Goal: Task Accomplishment & Management: Complete application form

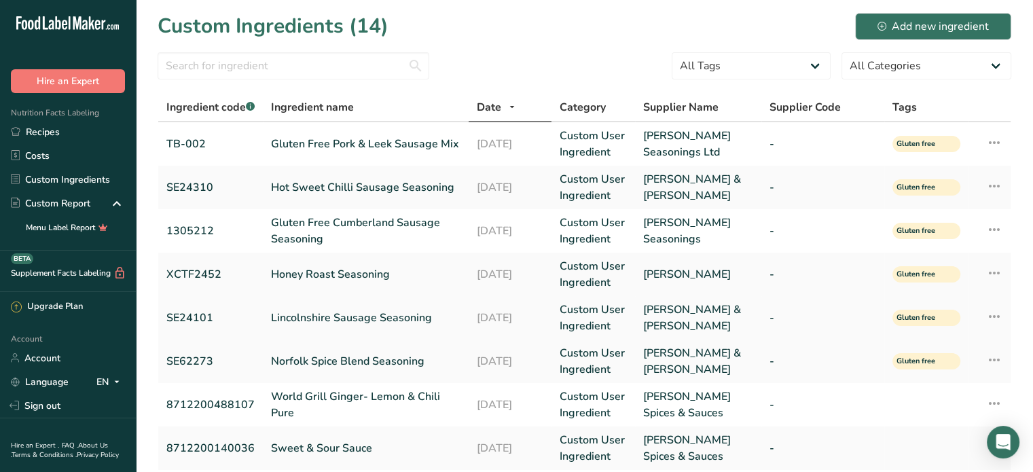
scroll to position [43, 0]
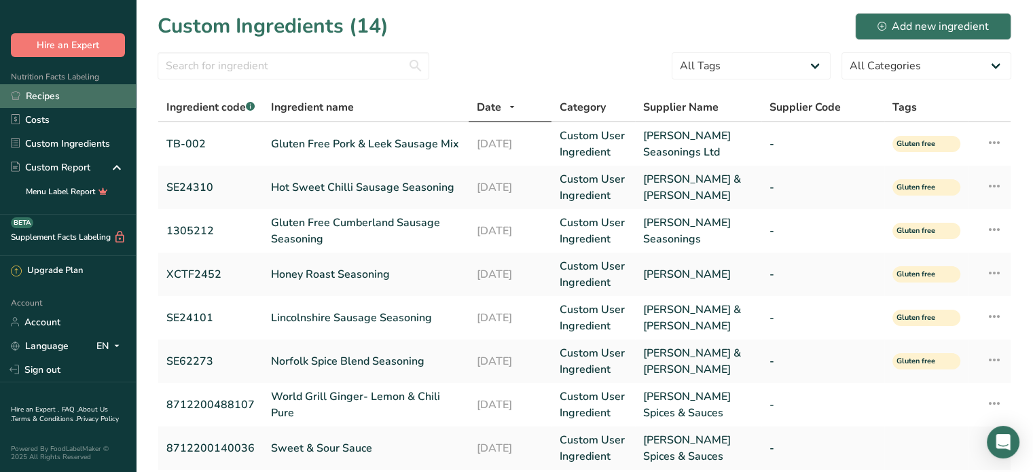
click at [57, 96] on link "Recipes" at bounding box center [68, 96] width 136 height 24
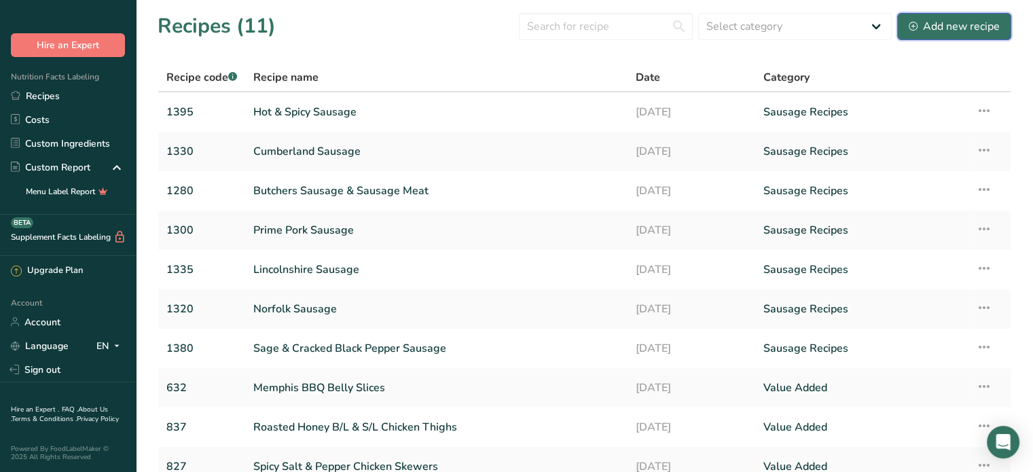
click at [957, 26] on div "Add new recipe" at bounding box center [953, 26] width 91 height 16
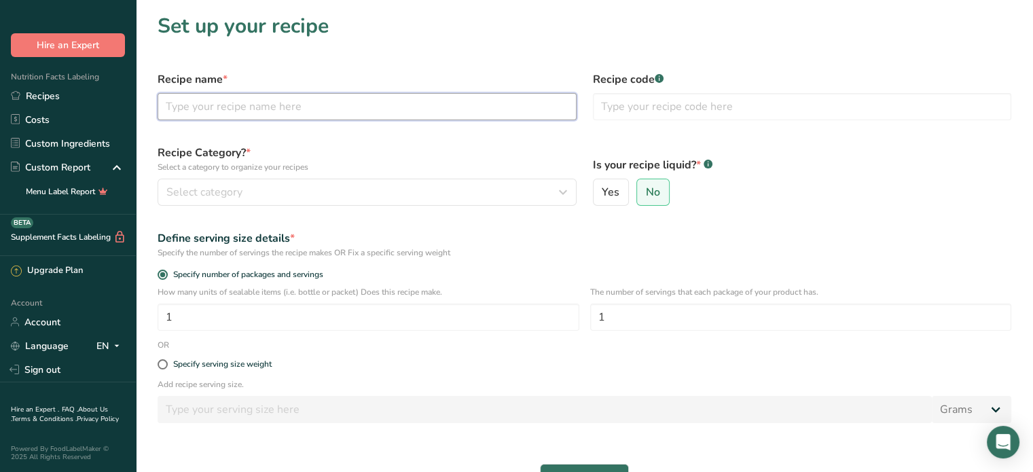
click at [177, 109] on input "text" at bounding box center [367, 106] width 419 height 27
type input "G"
type input "Pork & Leek Sausage"
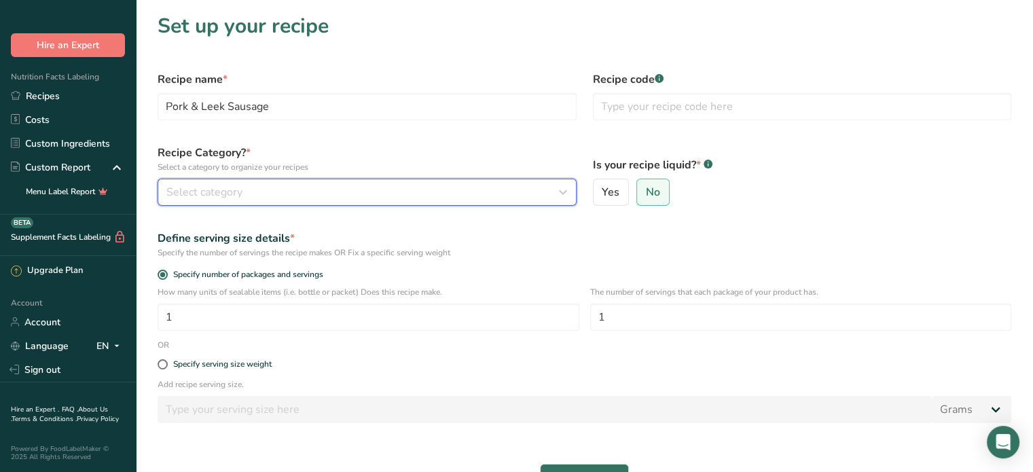
click at [296, 187] on div "Select category" at bounding box center [362, 192] width 393 height 16
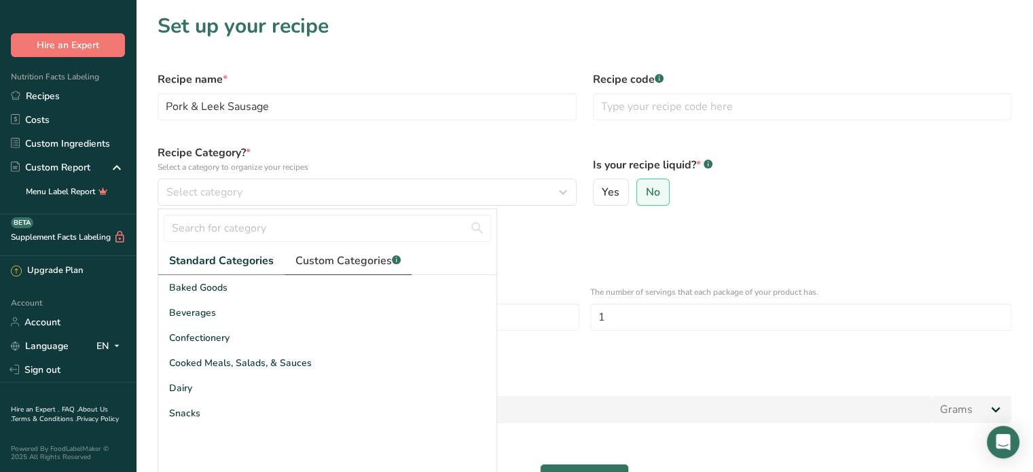
click at [317, 263] on span "Custom Categories .a-a{fill:#347362;}.b-a{fill:#fff;}" at bounding box center [347, 261] width 105 height 16
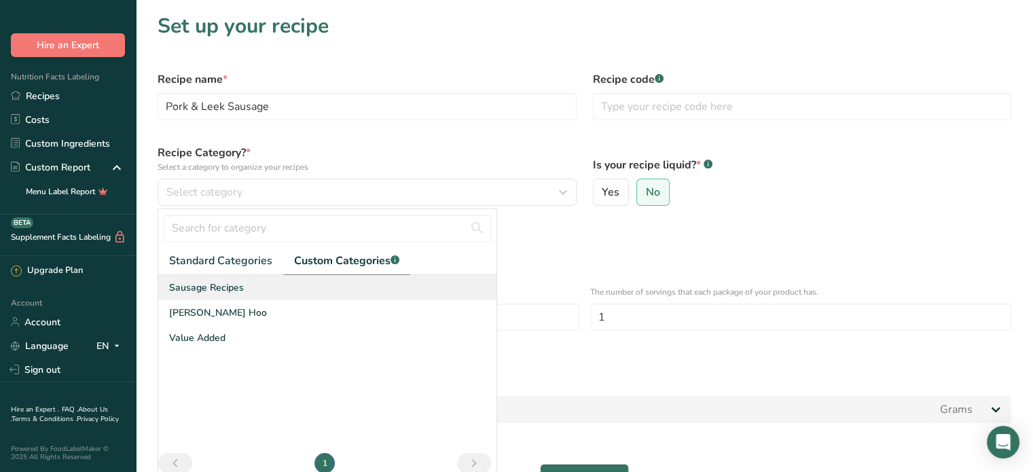
click at [231, 288] on span "Sausage Recipes" at bounding box center [206, 287] width 75 height 14
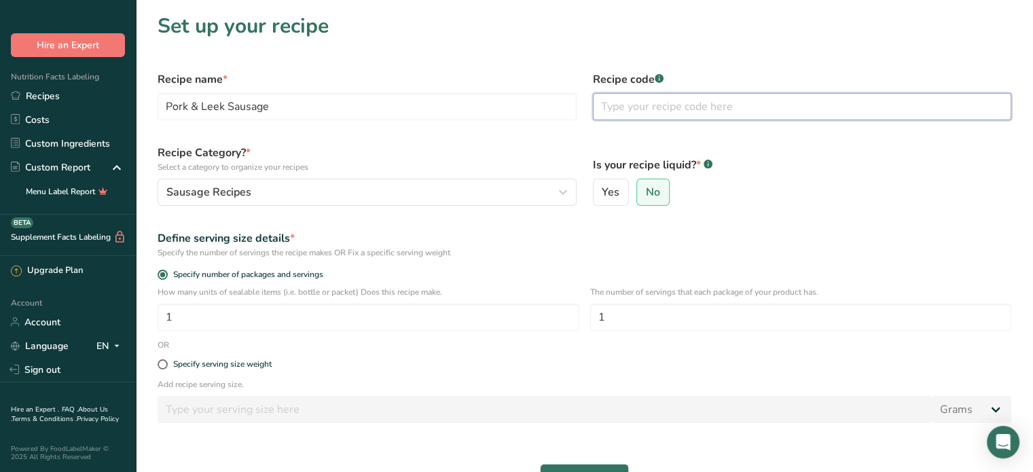
click at [635, 107] on input "text" at bounding box center [802, 106] width 419 height 27
click at [639, 102] on input "text" at bounding box center [802, 106] width 419 height 27
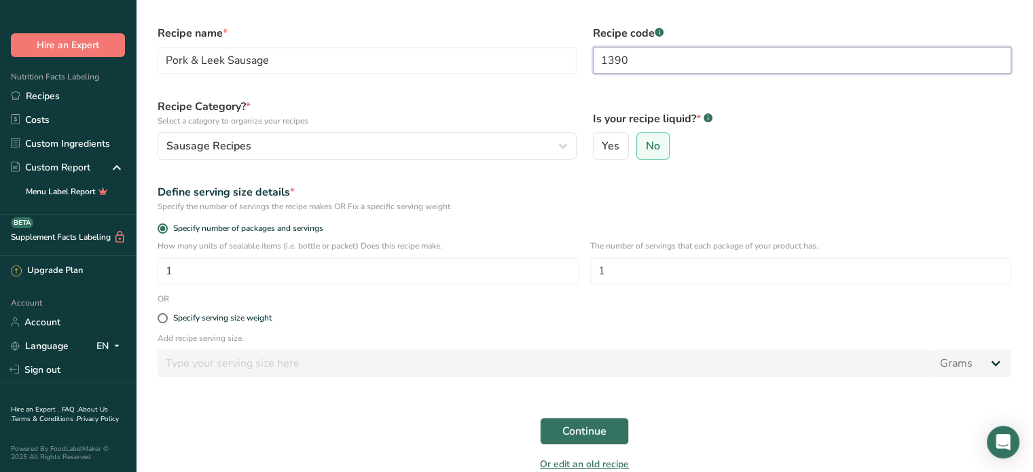
scroll to position [68, 0]
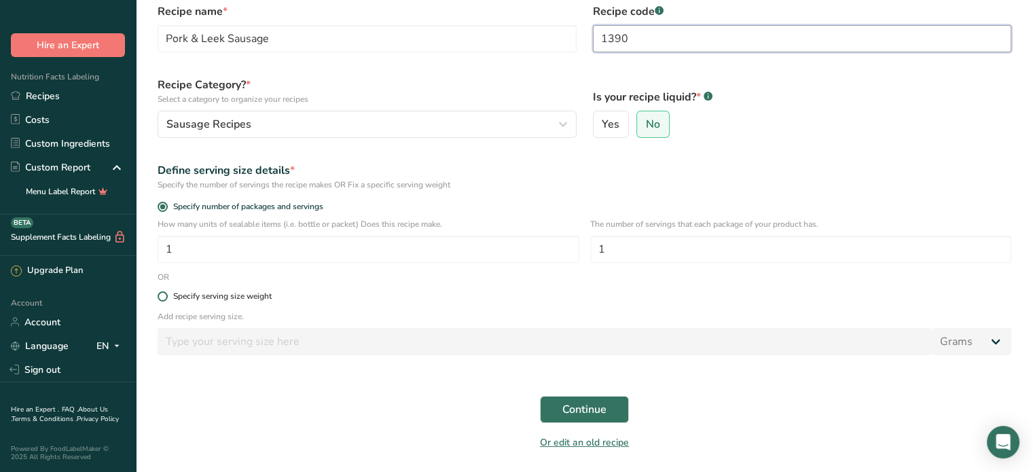
type input "1390"
click at [163, 297] on span at bounding box center [163, 296] width 10 height 10
click at [163, 297] on input "Specify serving size weight" at bounding box center [162, 296] width 9 height 9
radio input "true"
radio input "false"
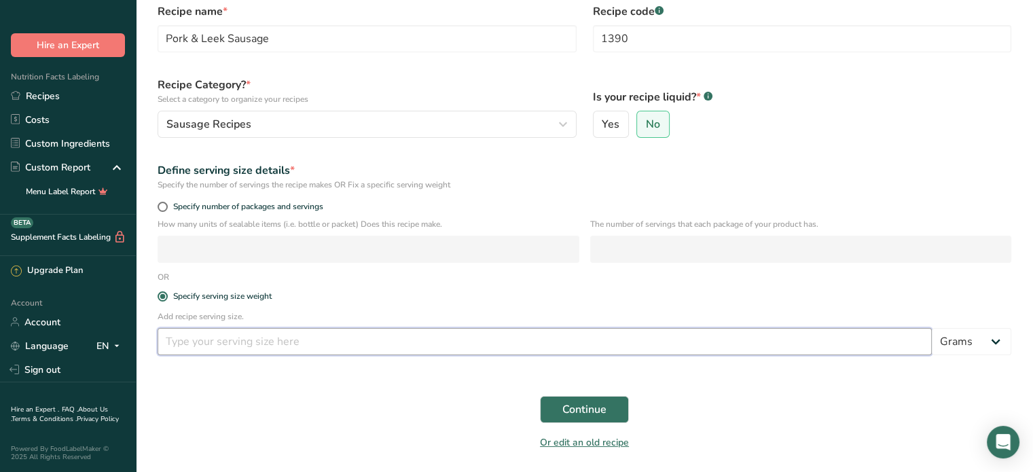
click at [204, 348] on input "number" at bounding box center [545, 341] width 774 height 27
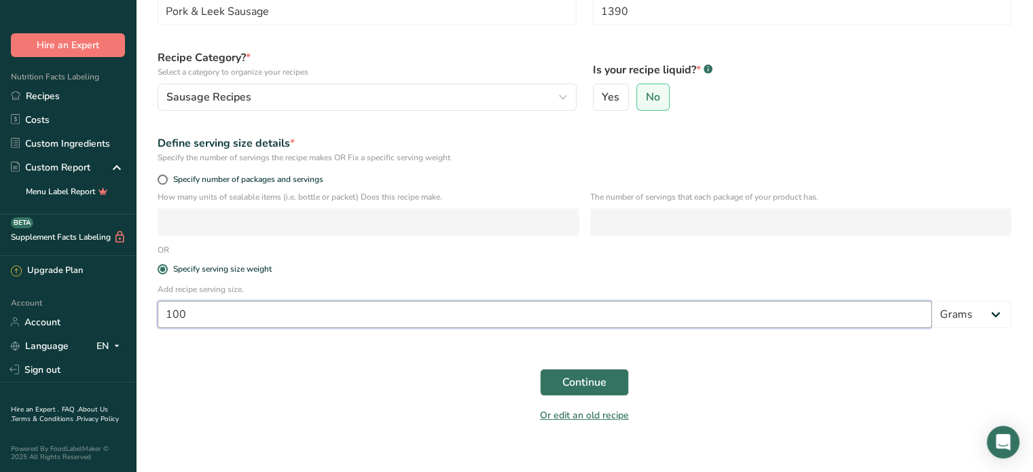
scroll to position [111, 0]
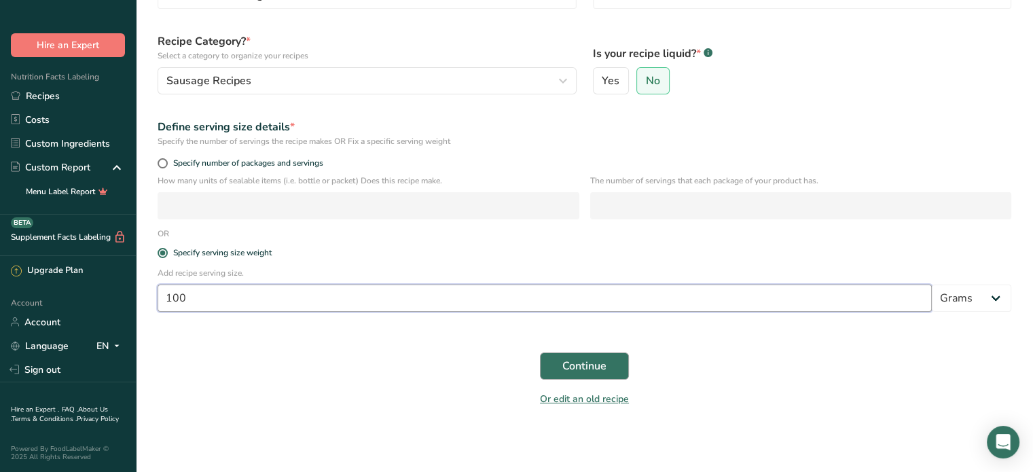
type input "100"
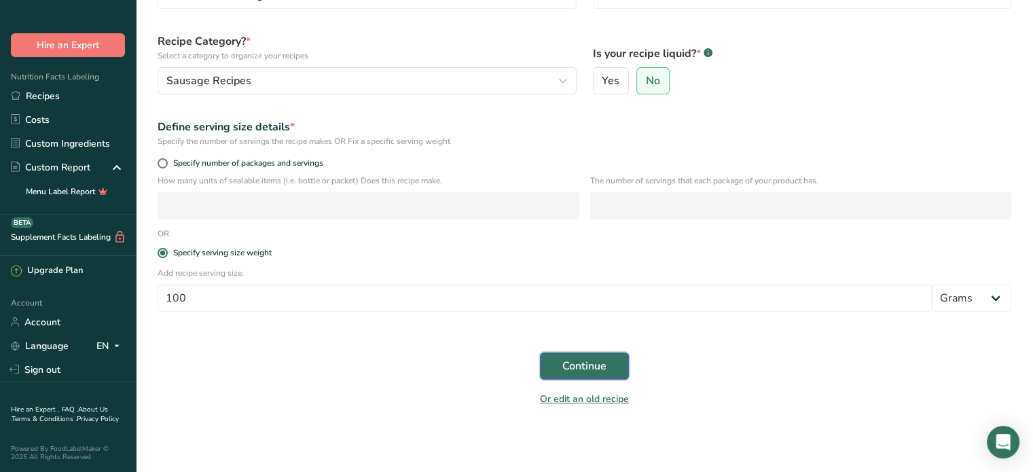
click at [593, 366] on span "Continue" at bounding box center [584, 366] width 44 height 16
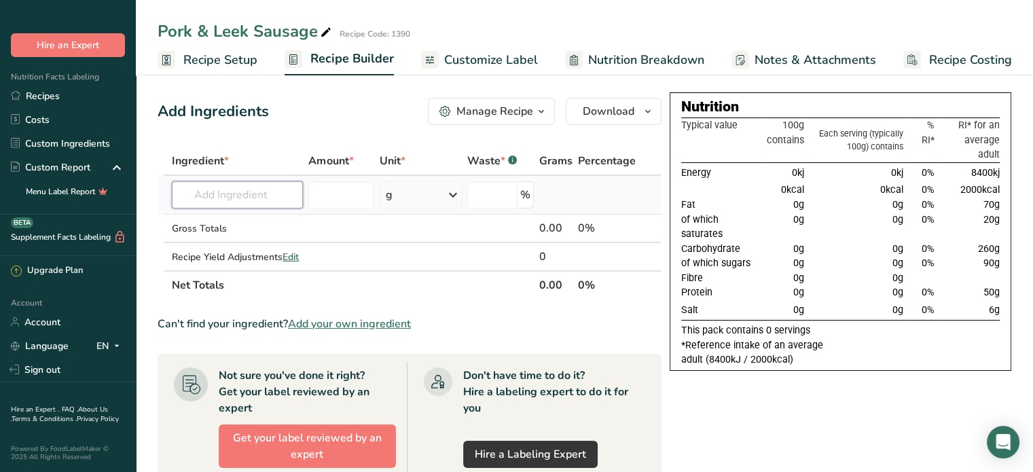
click at [266, 194] on input "text" at bounding box center [237, 194] width 131 height 27
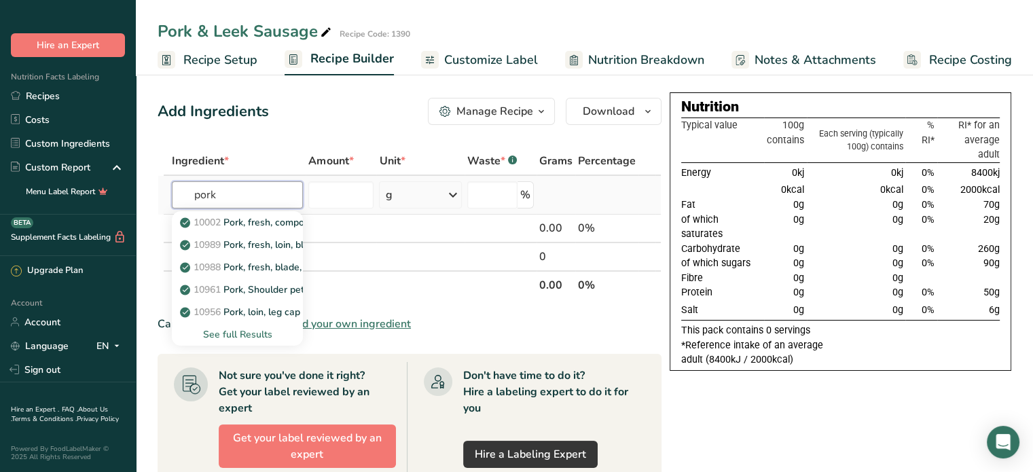
type input "pork"
click at [229, 334] on div "See full Results" at bounding box center [237, 334] width 109 height 14
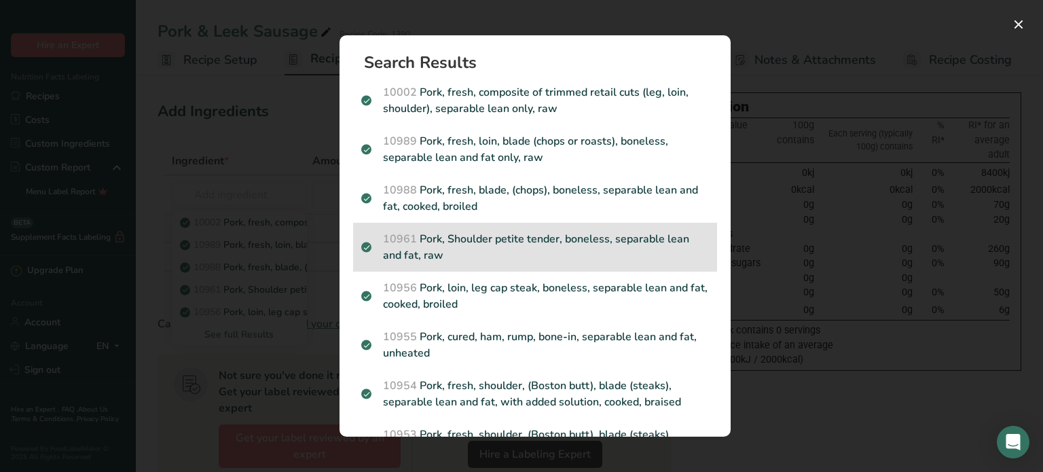
click at [525, 246] on p "10961 Pork, Shoulder petite tender, boneless, separable lean and fat, raw" at bounding box center [535, 247] width 348 height 33
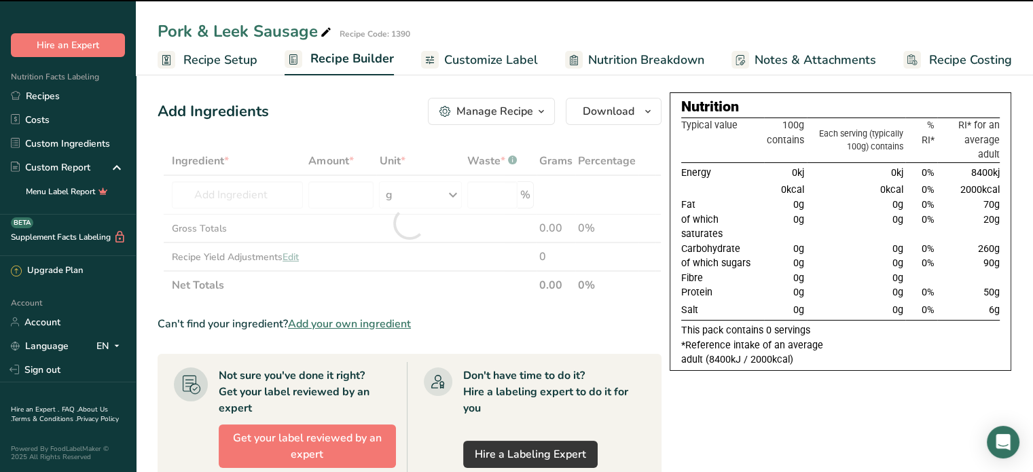
type input "0"
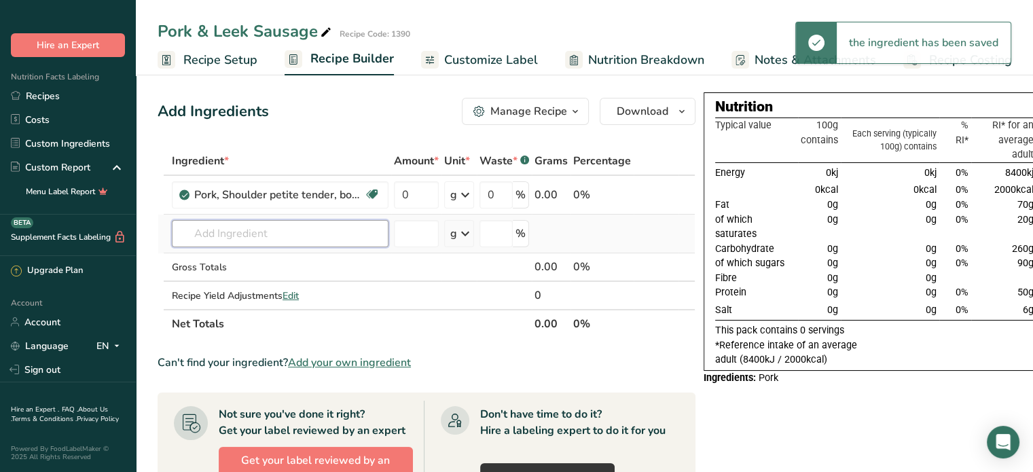
click at [323, 225] on input "text" at bounding box center [280, 233] width 217 height 27
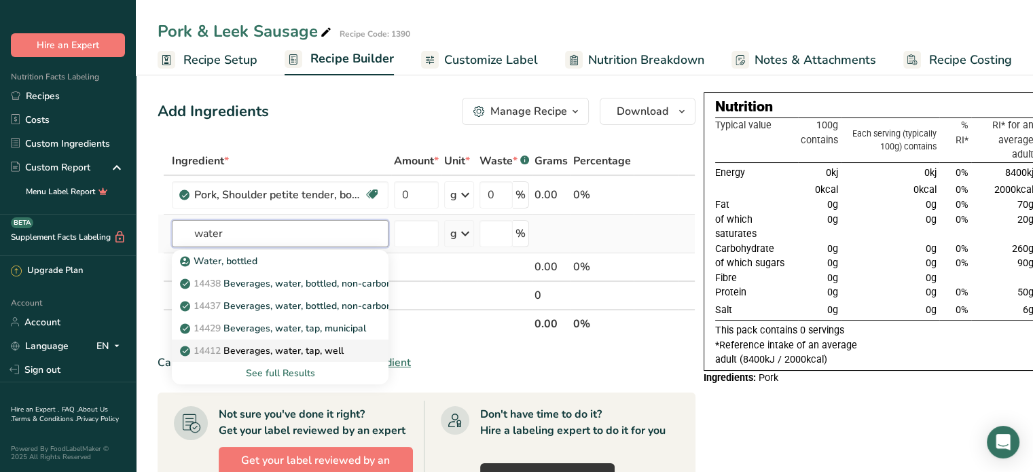
type input "water"
click at [310, 345] on p "14412 [GEOGRAPHIC_DATA], water, tap, well" at bounding box center [263, 351] width 161 height 14
type input "Beverages, water, tap, well"
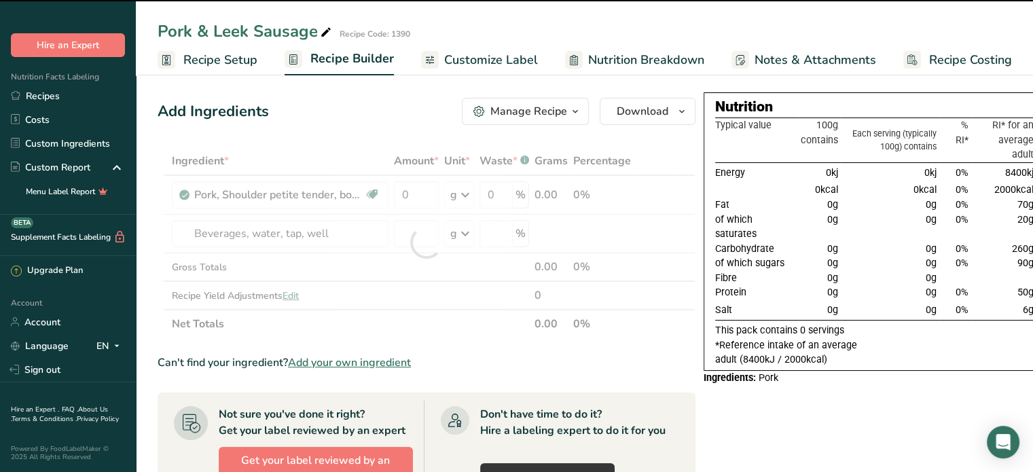
type input "0"
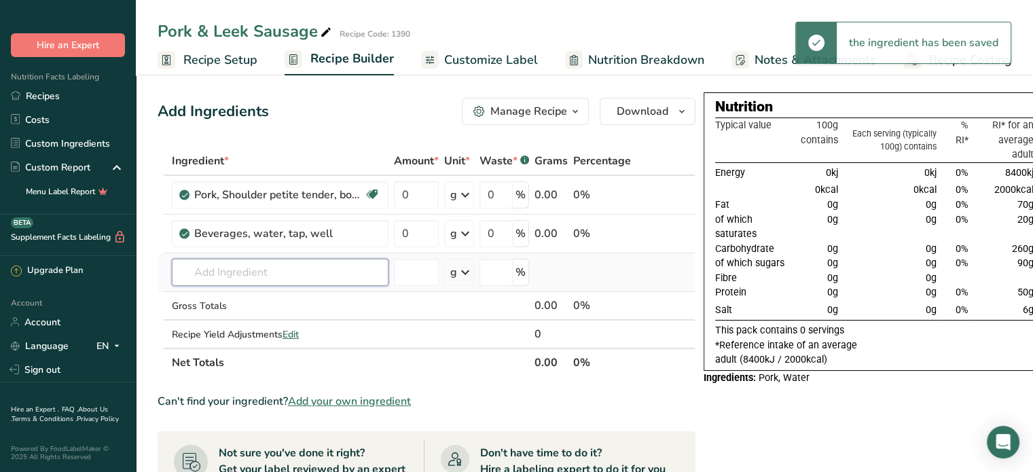
click at [285, 266] on input "text" at bounding box center [280, 272] width 217 height 27
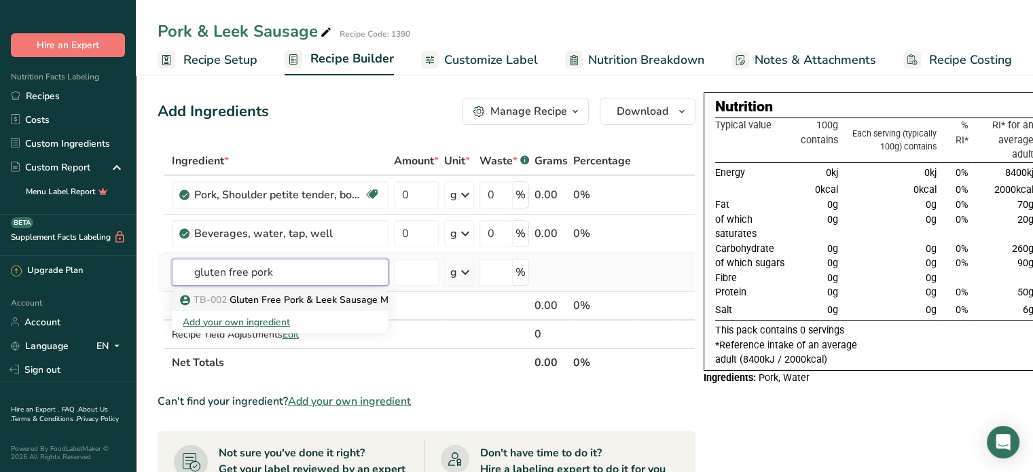
type input "gluten free pork"
click at [284, 306] on p "TB-002 Gluten Free Pork & Leek Sausage Mix" at bounding box center [289, 300] width 213 height 14
type input "Gluten Free Pork & Leek Sausage Mix"
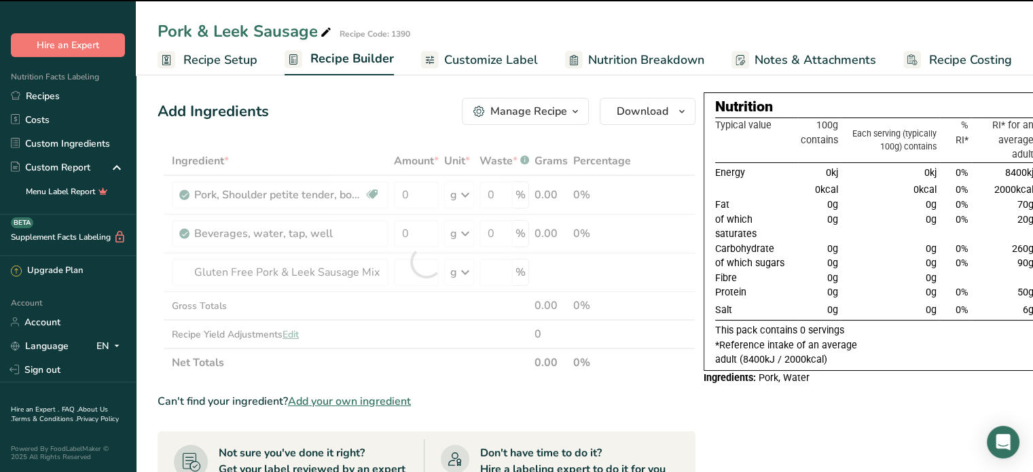
type input "0"
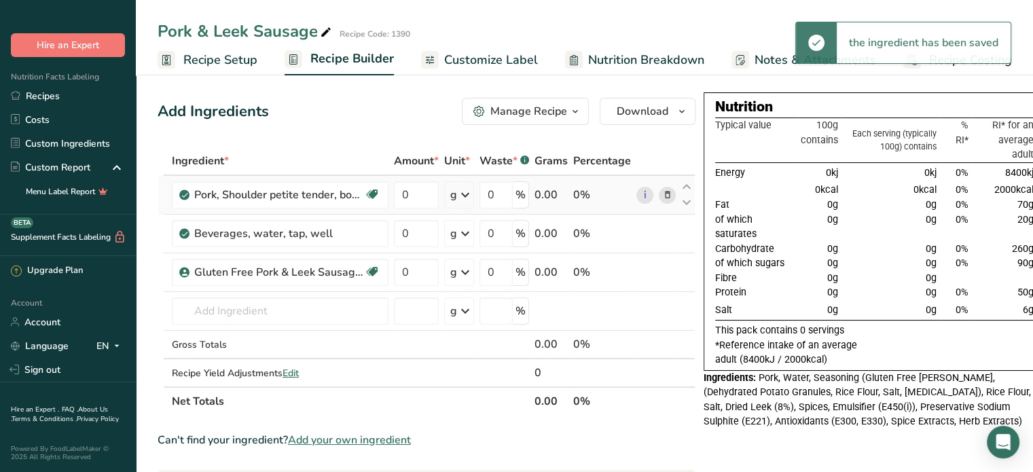
click at [466, 198] on icon at bounding box center [465, 195] width 16 height 24
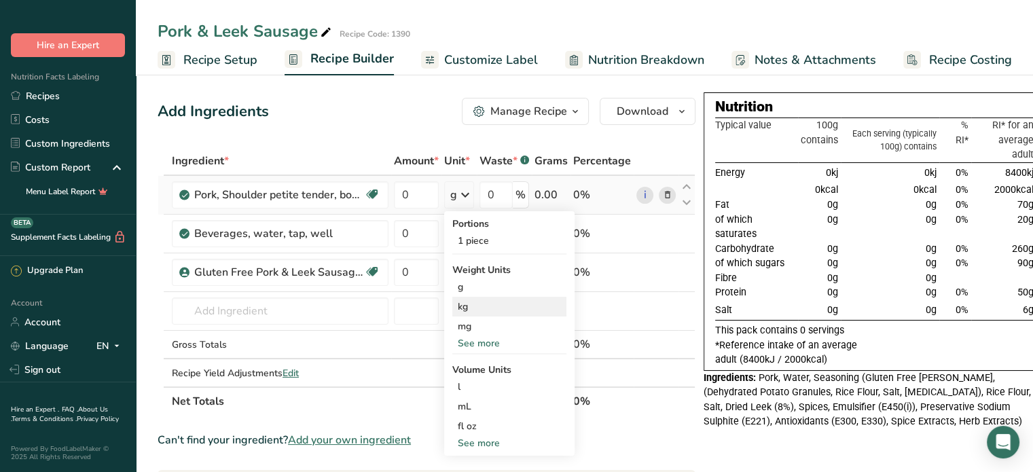
click at [470, 308] on div "kg" at bounding box center [509, 307] width 114 height 20
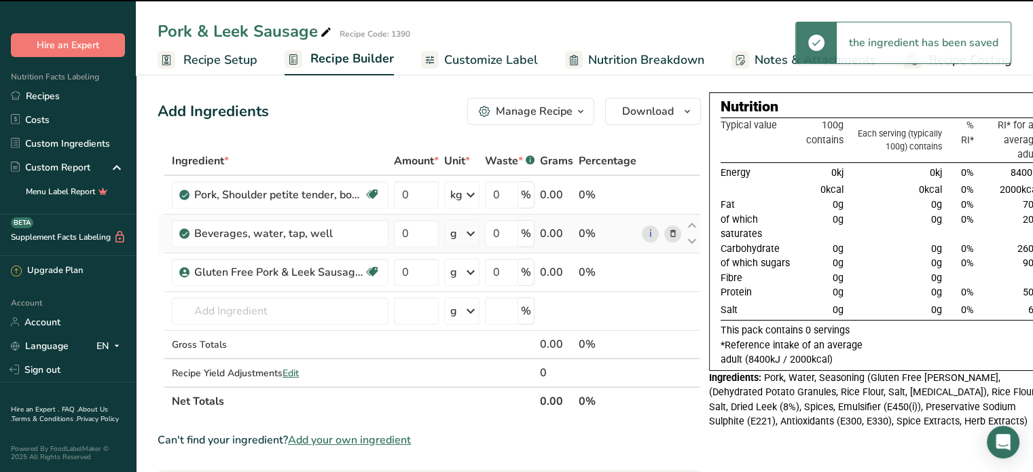
click at [471, 233] on icon at bounding box center [470, 233] width 16 height 24
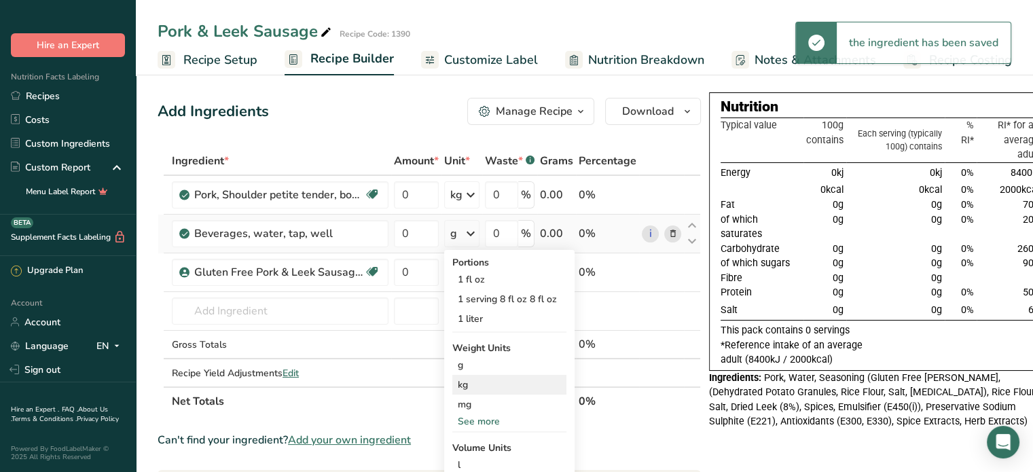
click at [461, 390] on div "kg" at bounding box center [509, 385] width 114 height 20
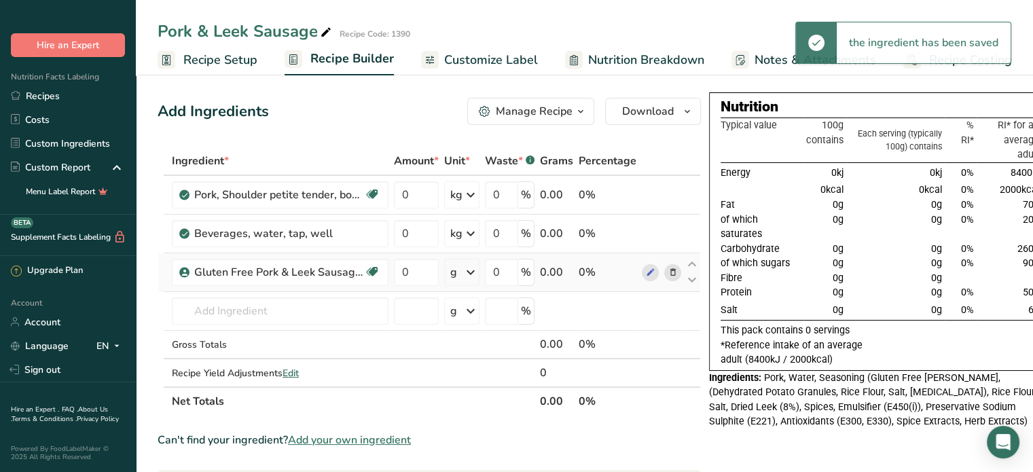
click at [468, 272] on icon at bounding box center [470, 272] width 16 height 24
click at [483, 340] on div "kg" at bounding box center [509, 343] width 114 height 20
click at [417, 195] on input "0" at bounding box center [416, 194] width 45 height 27
drag, startPoint x: 407, startPoint y: 192, endPoint x: 390, endPoint y: 189, distance: 17.2
click at [390, 189] on tr "Pork, Shoulder petite tender, boneless, separable lean and fat, raw Dairy free …" at bounding box center [429, 195] width 542 height 39
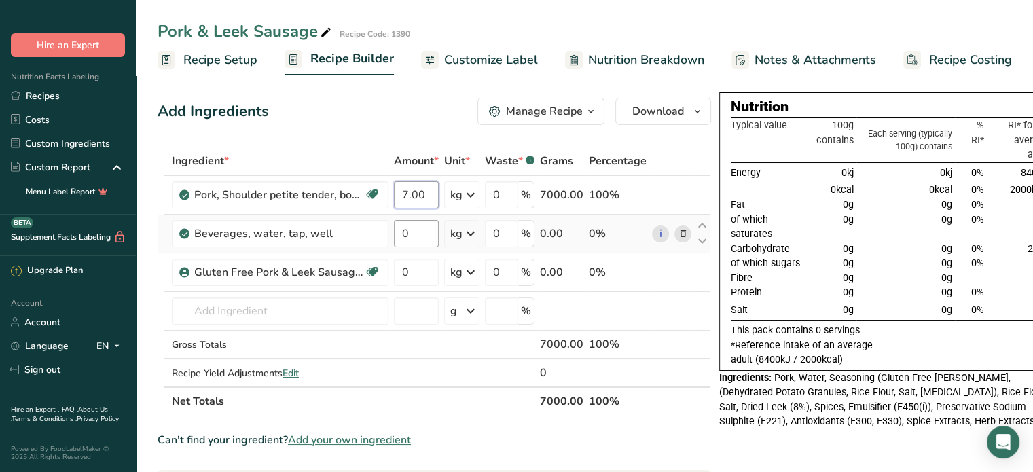
type input "7.00"
click at [420, 235] on div "Ingredient * Amount * Unit * Waste * .a-a{fill:#347362;}.b-a{fill:#fff;} Grams …" at bounding box center [434, 281] width 553 height 269
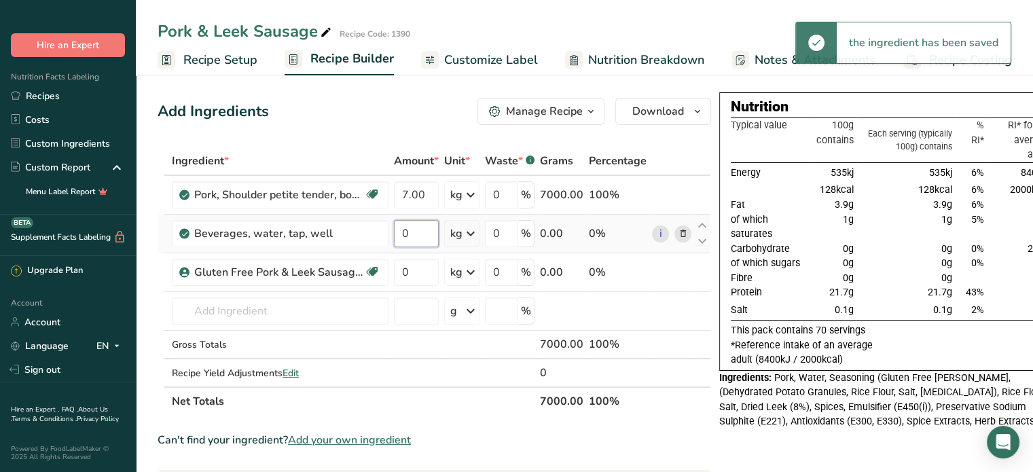
drag, startPoint x: 418, startPoint y: 234, endPoint x: 398, endPoint y: 230, distance: 20.8
click at [398, 230] on input "0" at bounding box center [416, 233] width 45 height 27
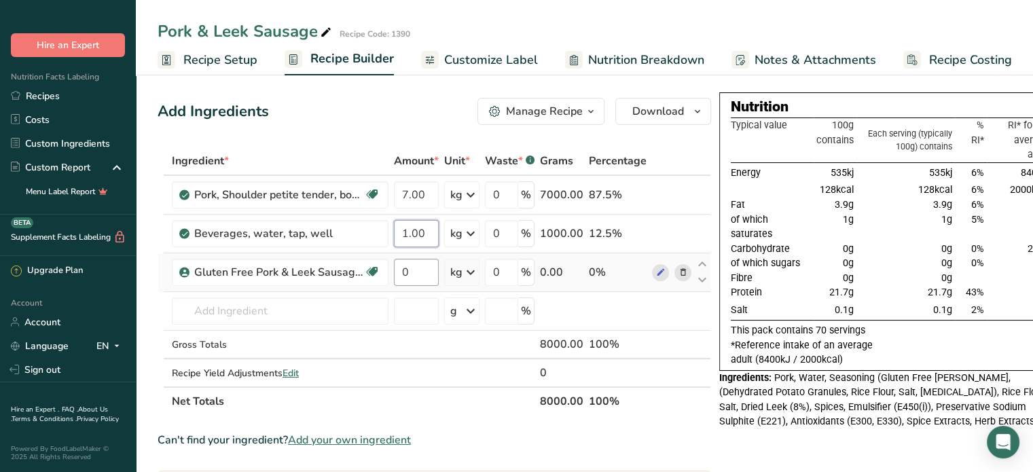
type input "1.00"
click at [423, 276] on div "Ingredient * Amount * Unit * Waste * .a-a{fill:#347362;}.b-a{fill:#fff;} Grams …" at bounding box center [434, 281] width 553 height 269
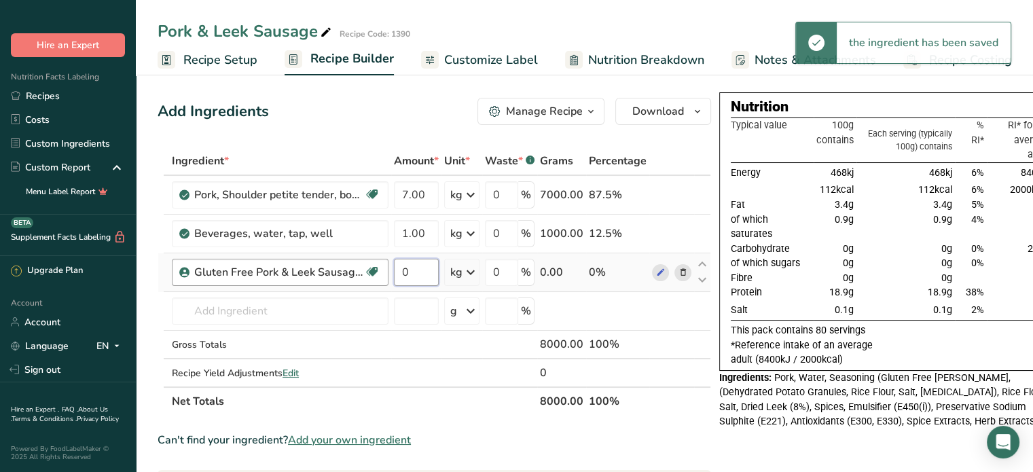
drag, startPoint x: 416, startPoint y: 277, endPoint x: 359, endPoint y: 268, distance: 57.0
click at [360, 268] on tr "Gluten Free Pork & Leek Sausage Mix Gluten free 0 kg Weight Units g kg mg See m…" at bounding box center [434, 272] width 552 height 39
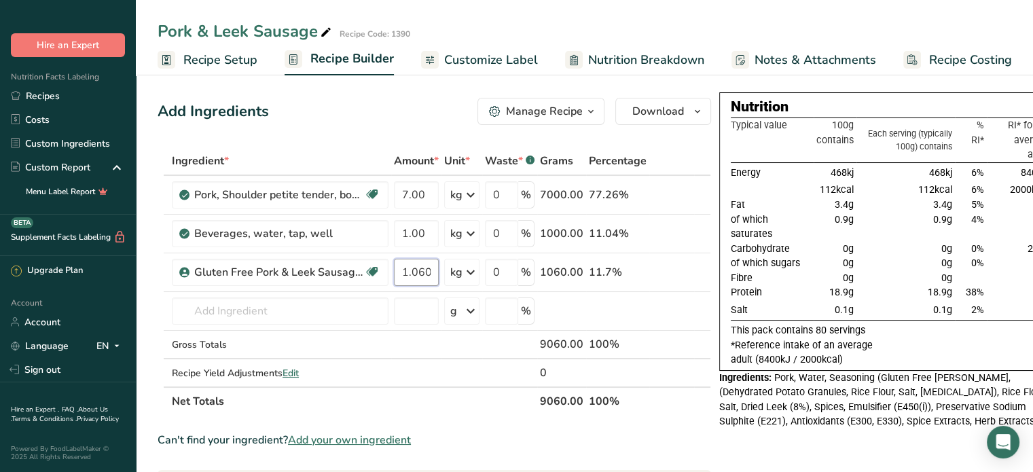
type input "1.060"
click at [500, 60] on span "Customize Label" at bounding box center [491, 60] width 94 height 18
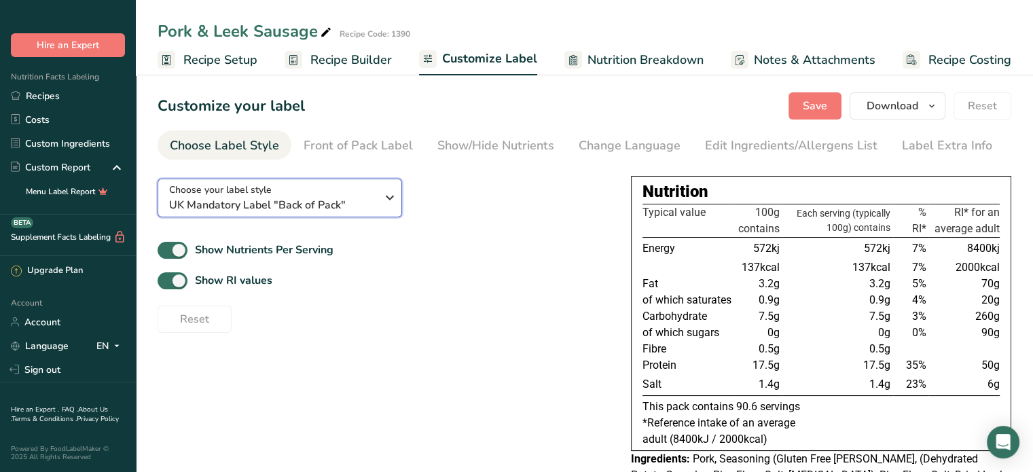
click at [386, 189] on icon "button" at bounding box center [390, 197] width 16 height 24
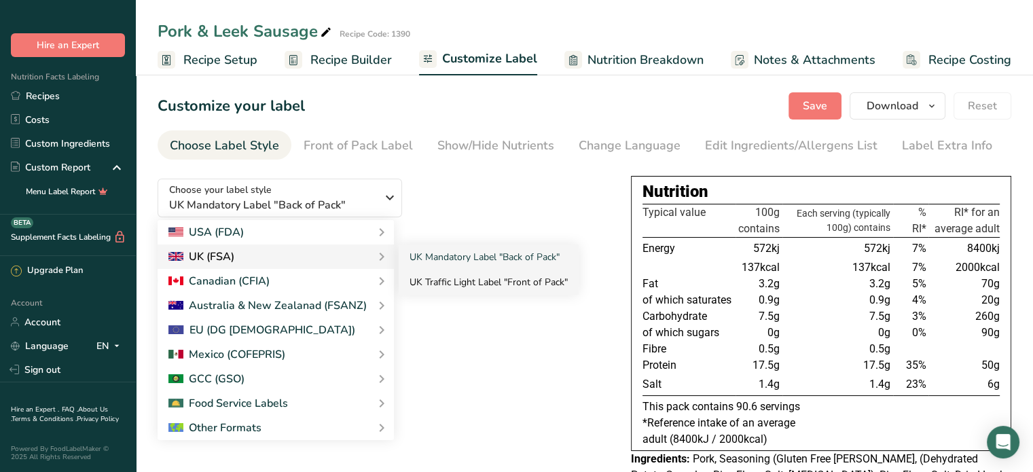
click at [474, 284] on link "UK Traffic Light Label "Front of Pack"" at bounding box center [489, 282] width 180 height 25
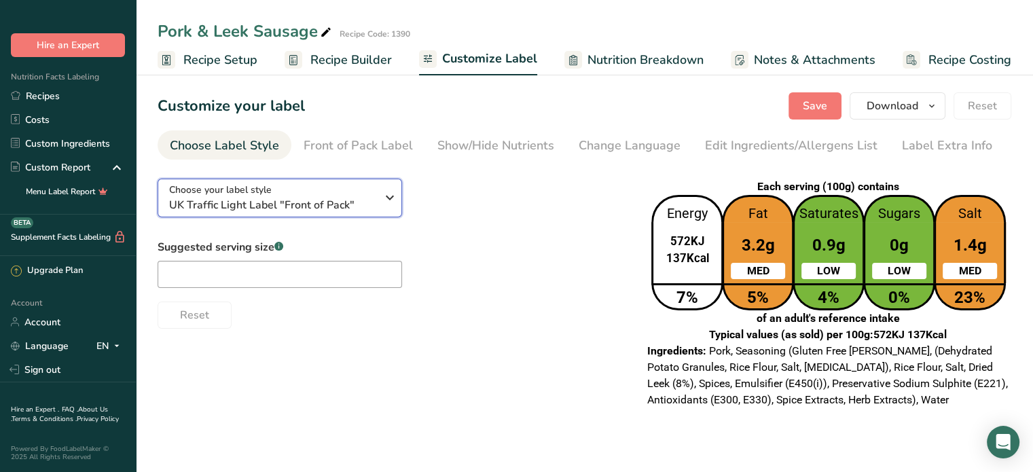
click at [371, 195] on div "Choose your label style UK Traffic Light Label "Front of Pack"" at bounding box center [272, 198] width 207 height 31
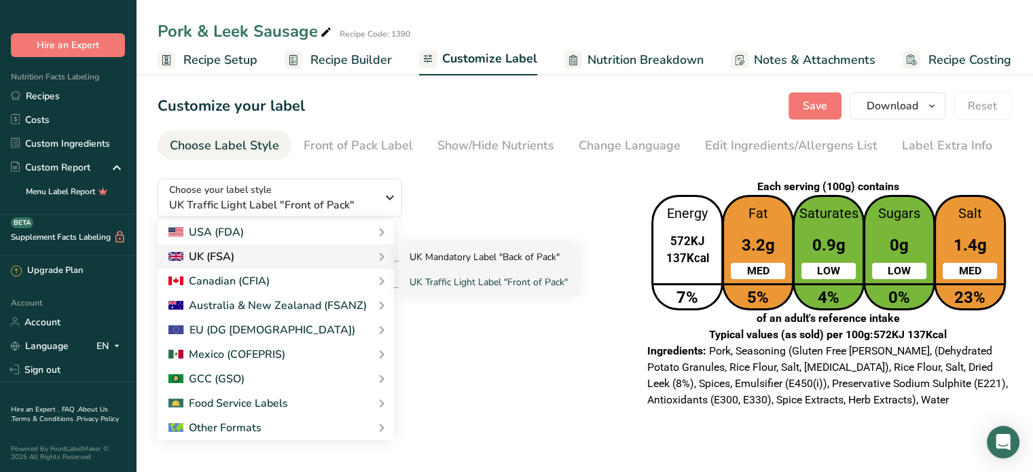
click at [504, 259] on link "UK Mandatory Label "Back of Pack"" at bounding box center [489, 256] width 180 height 25
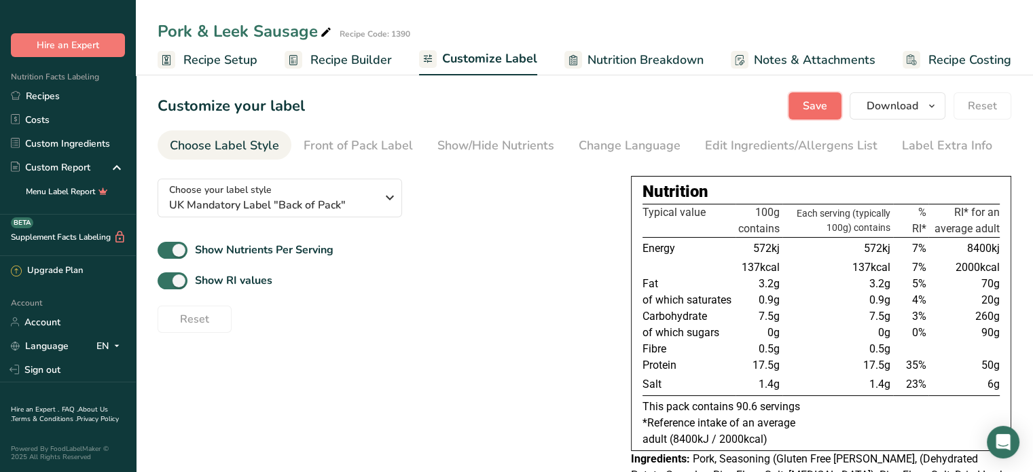
click at [811, 103] on span "Save" at bounding box center [815, 106] width 24 height 16
